Goal: Information Seeking & Learning: Learn about a topic

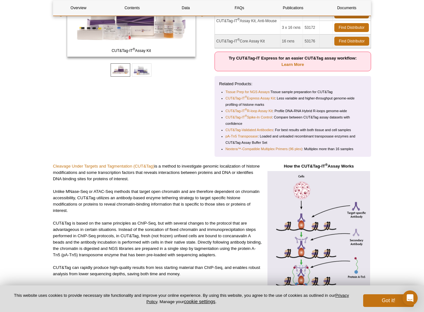
scroll to position [156, 0]
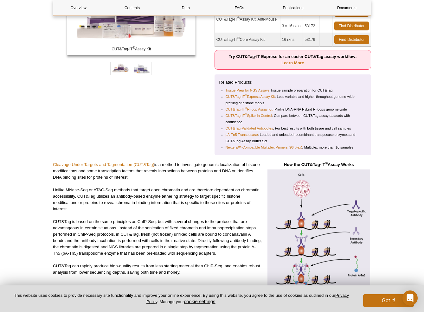
click at [254, 127] on link "CUT&Tag-Validated Antibodies" at bounding box center [250, 128] width 48 height 6
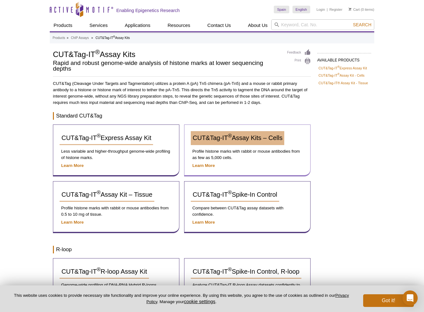
click at [246, 138] on span "CUT&Tag-IT ® Assay Kits – Cells" at bounding box center [238, 137] width 90 height 7
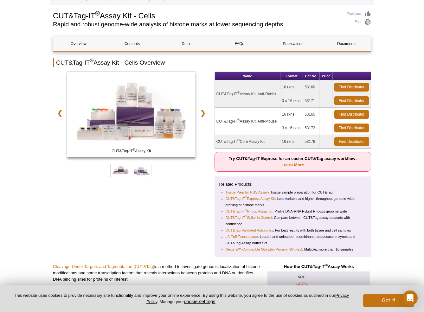
scroll to position [55, 0]
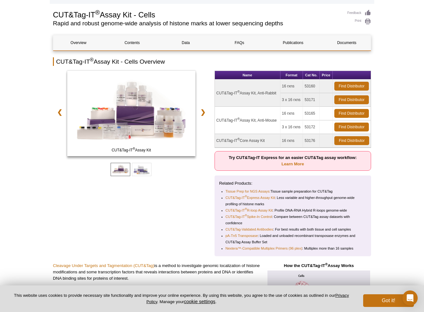
drag, startPoint x: 317, startPoint y: 85, endPoint x: 305, endPoint y: 88, distance: 13.1
click at [304, 85] on td "53160" at bounding box center [311, 87] width 17 height 14
copy td "53160"
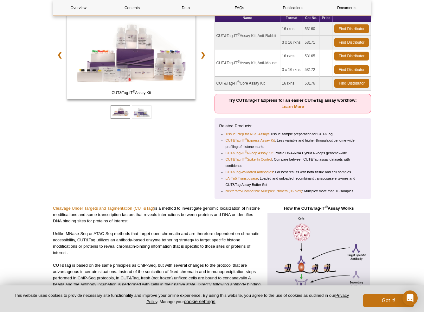
scroll to position [113, 0]
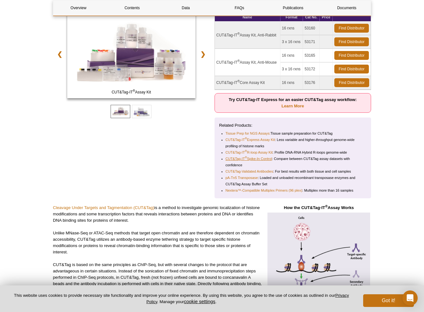
click at [262, 158] on link "CUT&Tag-IT ® Spike-In Control" at bounding box center [249, 159] width 47 height 6
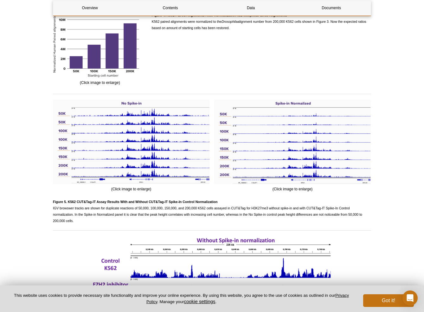
scroll to position [951, 0]
